Goal: Information Seeking & Learning: Check status

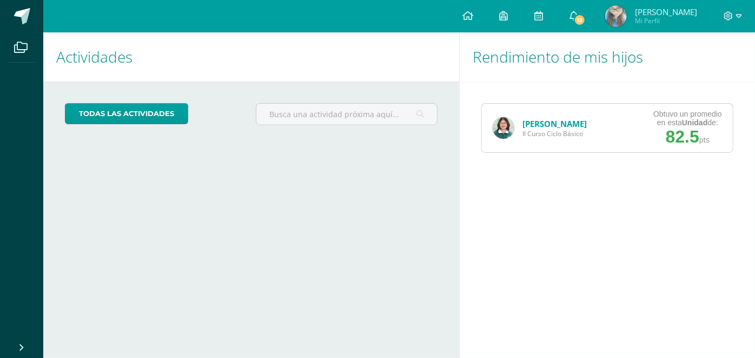
click at [473, 270] on div "Rendimiento de mis hijos [PERSON_NAME] II Curso Ciclo Básico Obtuvo un promedio…" at bounding box center [609, 195] width 300 height 326
click at [513, 118] on div "[PERSON_NAME] II Curso Ciclo Básico" at bounding box center [540, 128] width 116 height 49
click at [500, 127] on img at bounding box center [504, 128] width 22 height 22
click at [482, 128] on div "[PERSON_NAME] II Curso Ciclo Básico" at bounding box center [540, 128] width 116 height 49
click at [499, 129] on img at bounding box center [504, 128] width 22 height 22
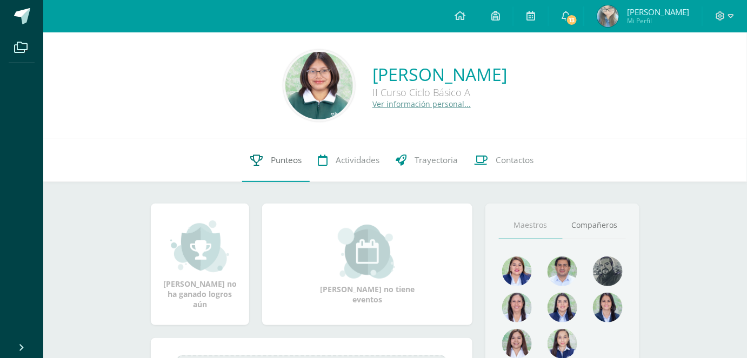
click at [276, 155] on span "Punteos" at bounding box center [286, 160] width 31 height 11
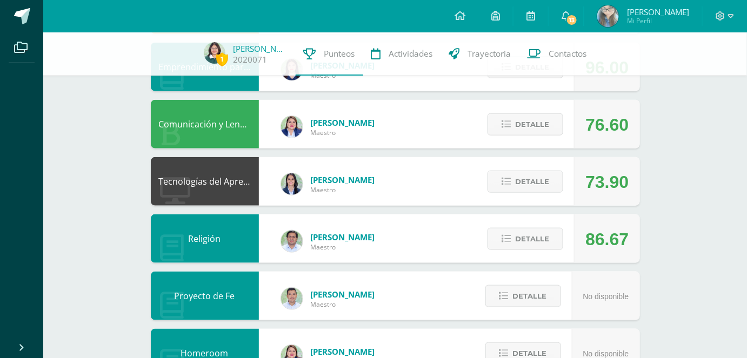
scroll to position [301, 0]
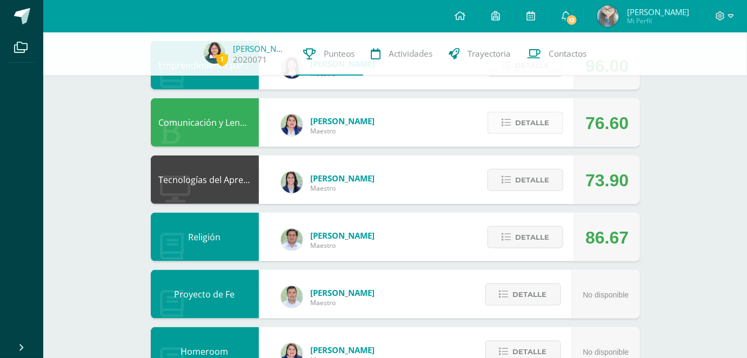
click at [525, 122] on span "Detalle" at bounding box center [532, 123] width 34 height 20
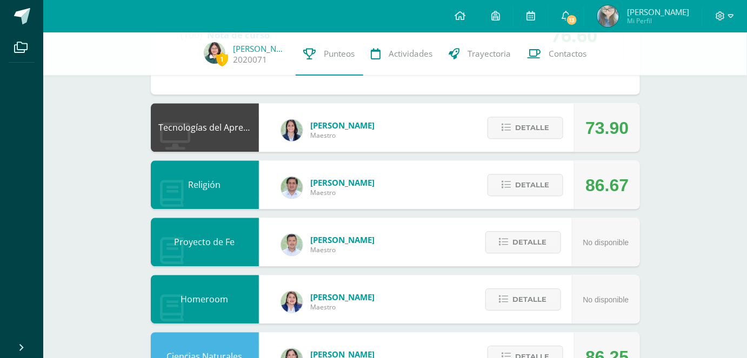
scroll to position [764, 0]
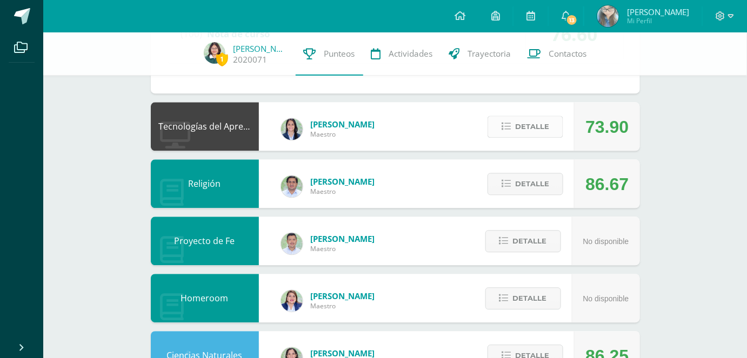
click at [543, 122] on span "Detalle" at bounding box center [532, 127] width 34 height 20
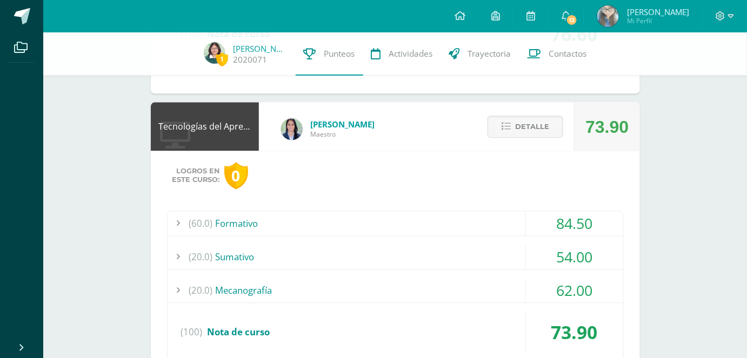
scroll to position [760, 0]
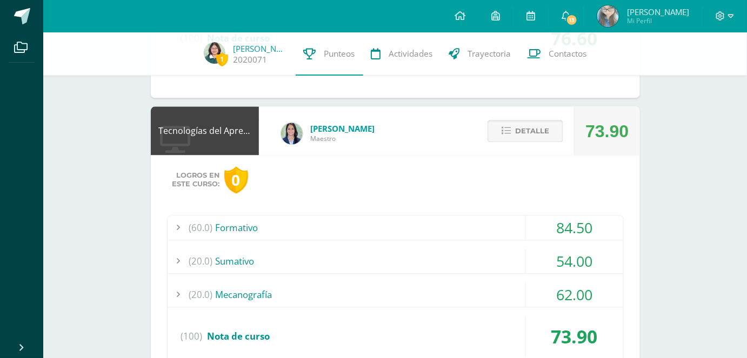
click at [542, 123] on span "Detalle" at bounding box center [532, 131] width 34 height 20
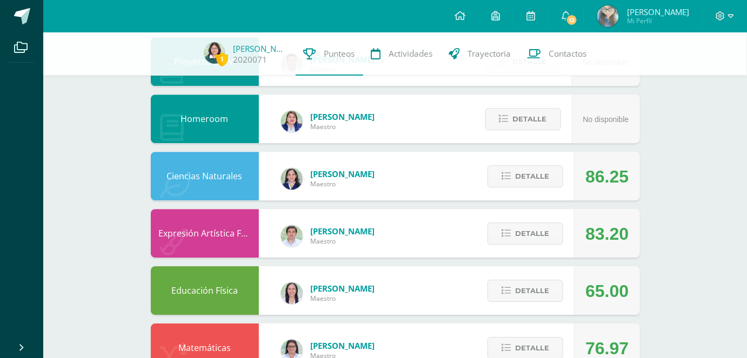
scroll to position [948, 0]
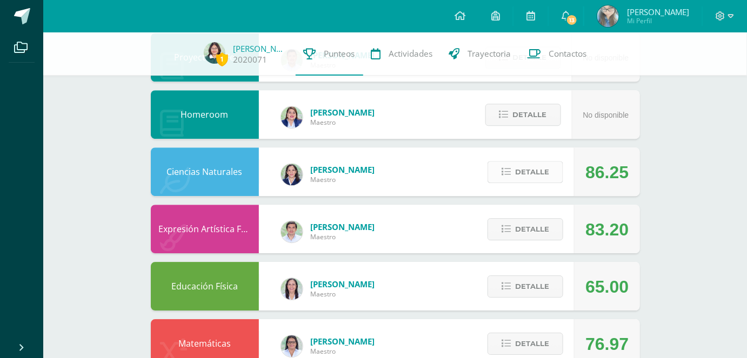
click at [530, 164] on span "Detalle" at bounding box center [532, 172] width 34 height 20
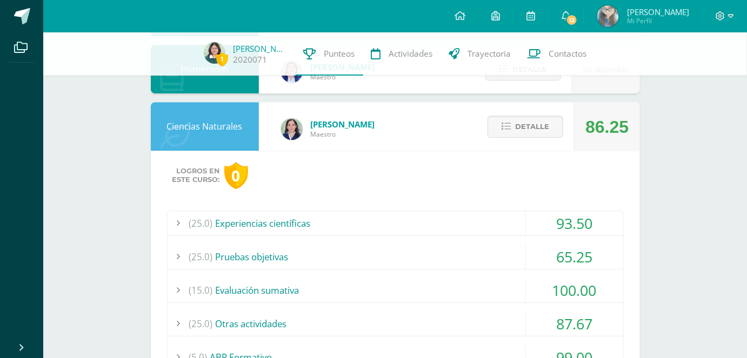
scroll to position [969, 0]
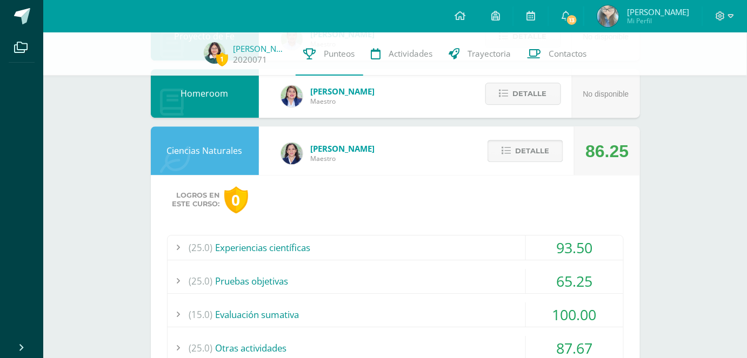
click at [533, 153] on span "Detalle" at bounding box center [532, 151] width 34 height 20
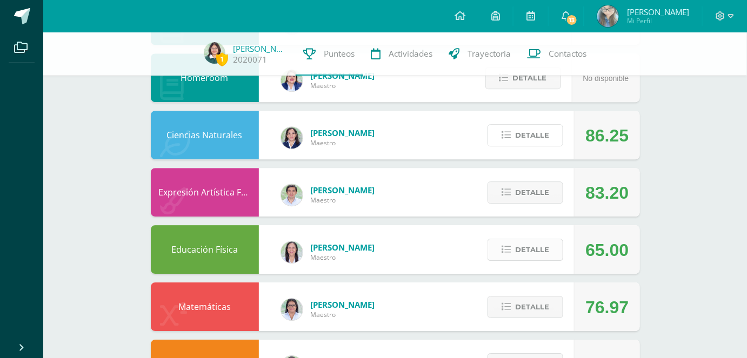
scroll to position [1028, 0]
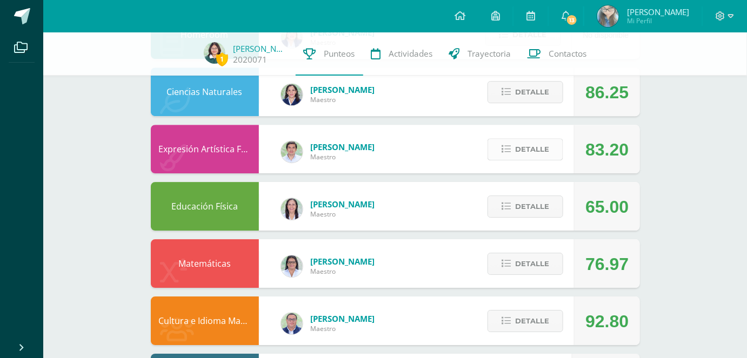
click at [545, 148] on span "Detalle" at bounding box center [532, 149] width 34 height 20
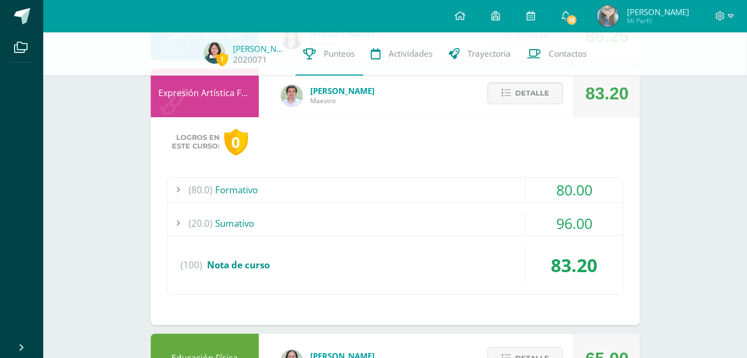
scroll to position [1081, 0]
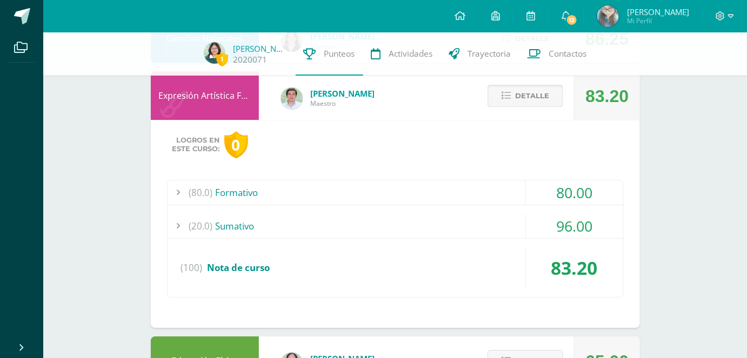
click at [526, 94] on span "Detalle" at bounding box center [532, 96] width 34 height 20
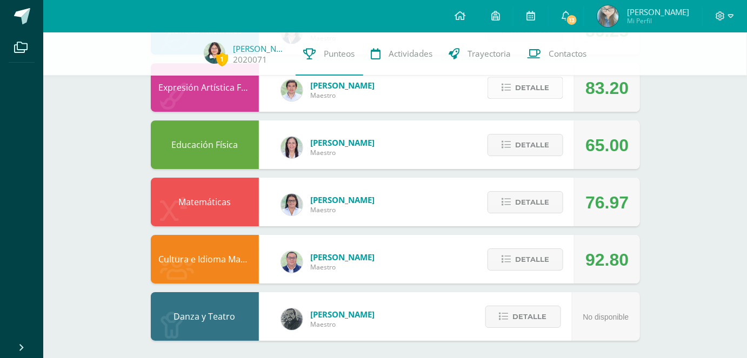
scroll to position [1092, 0]
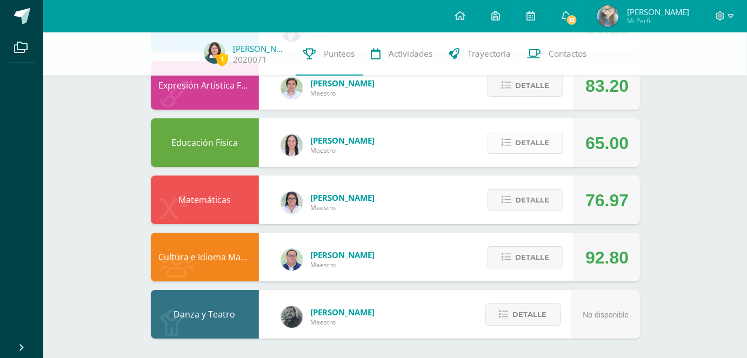
click at [542, 139] on span "Detalle" at bounding box center [532, 143] width 34 height 20
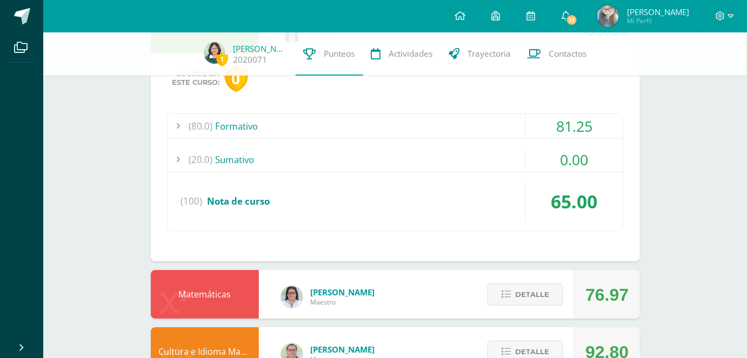
scroll to position [1208, 0]
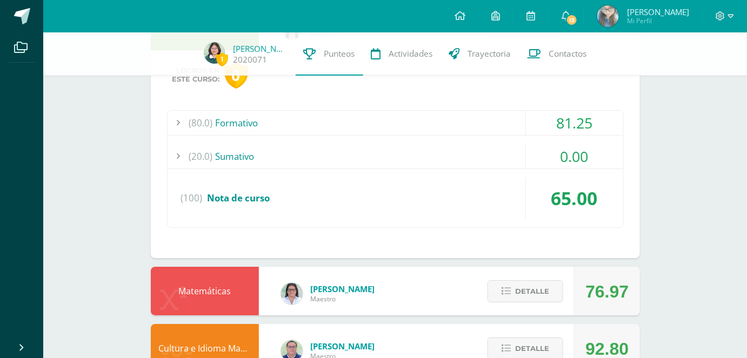
click at [343, 127] on div "(80.0) Formativo" at bounding box center [396, 123] width 456 height 24
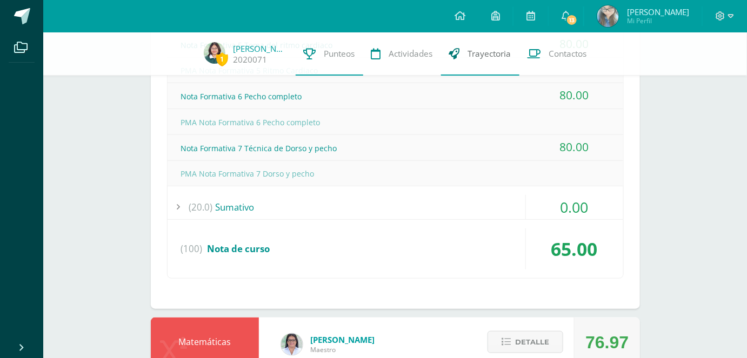
scroll to position [1571, 0]
